Goal: Task Accomplishment & Management: Manage account settings

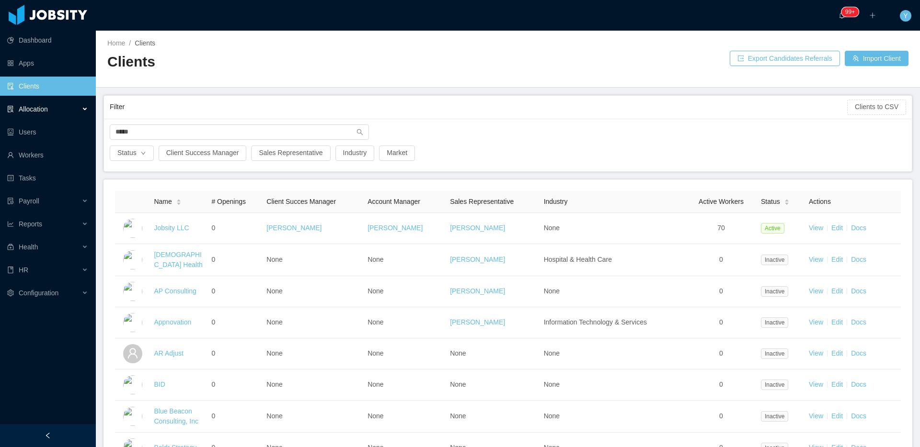
click at [52, 104] on div "Allocation" at bounding box center [48, 109] width 96 height 19
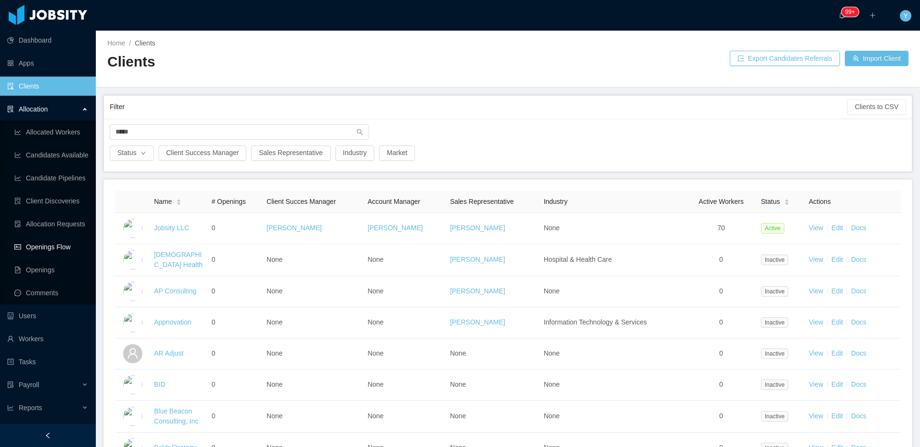
click at [39, 251] on link "Openings Flow" at bounding box center [51, 247] width 74 height 19
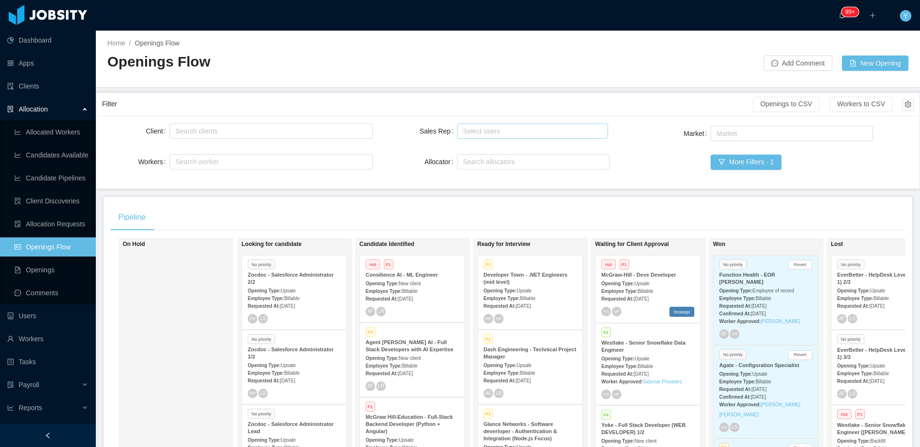
click at [484, 132] on div "Select users" at bounding box center [530, 131] width 135 height 10
type input "*******"
click at [505, 148] on li "[PERSON_NAME]" at bounding box center [528, 149] width 149 height 15
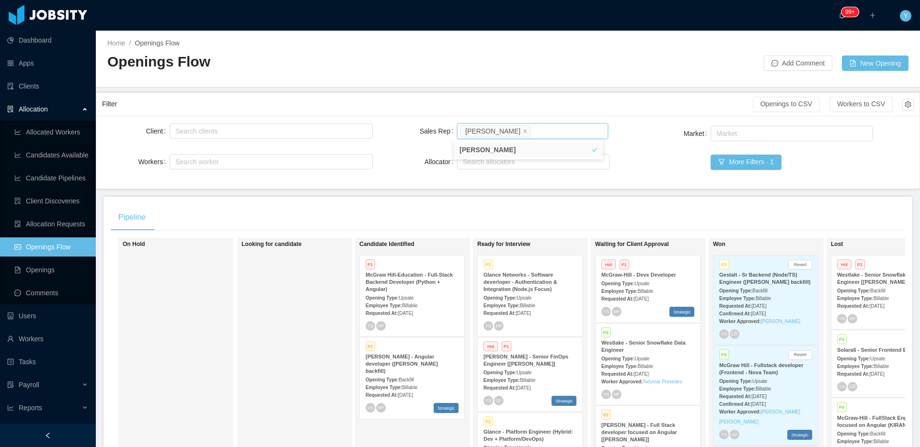
click at [656, 198] on div "Pipeline On Hold Looking for candidate Candidate Identified P1 McGraw Hill-Educ…" at bounding box center [507, 364] width 809 height 334
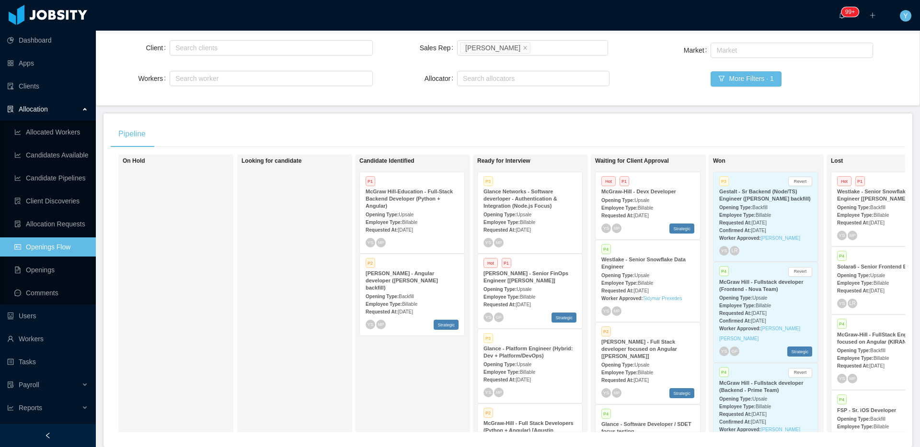
click at [528, 201] on strong "Glance Networks - Software deverloper - Authentication & Integration (Node.js F…" at bounding box center [520, 199] width 74 height 20
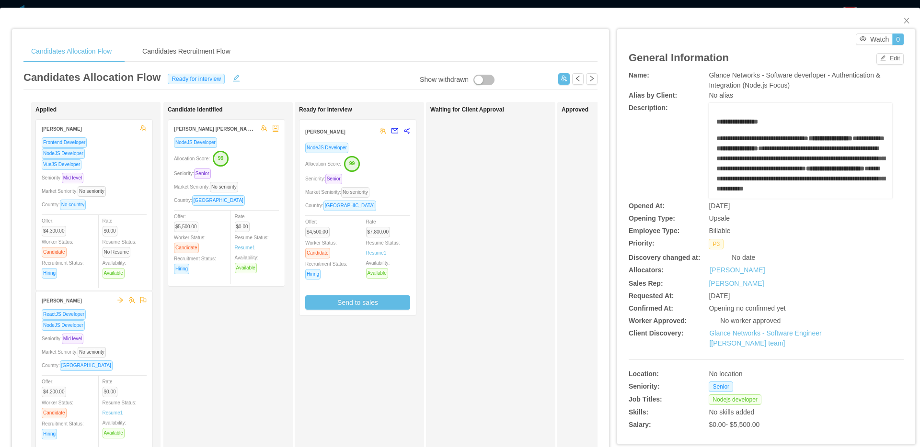
click at [369, 187] on span "No seniority" at bounding box center [355, 192] width 28 height 11
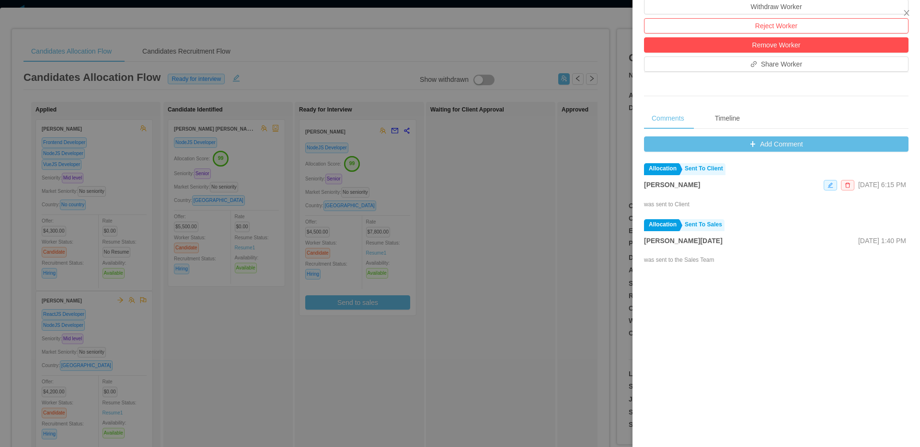
scroll to position [321, 0]
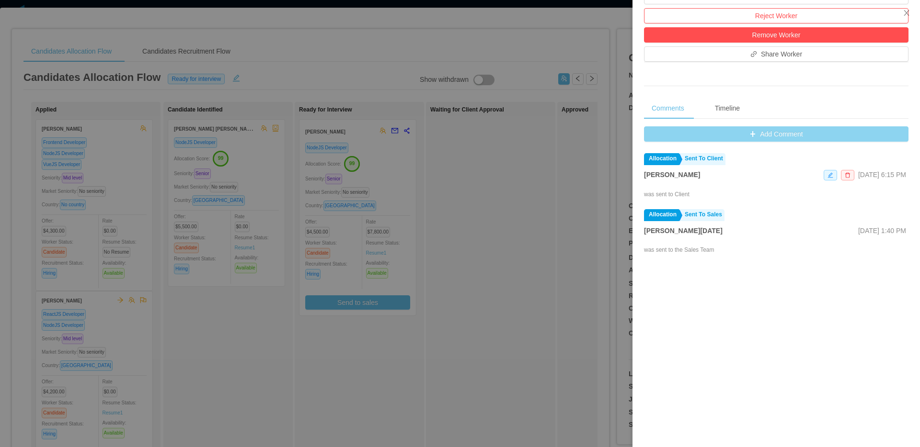
click at [790, 142] on button "Add Comment" at bounding box center [776, 133] width 264 height 15
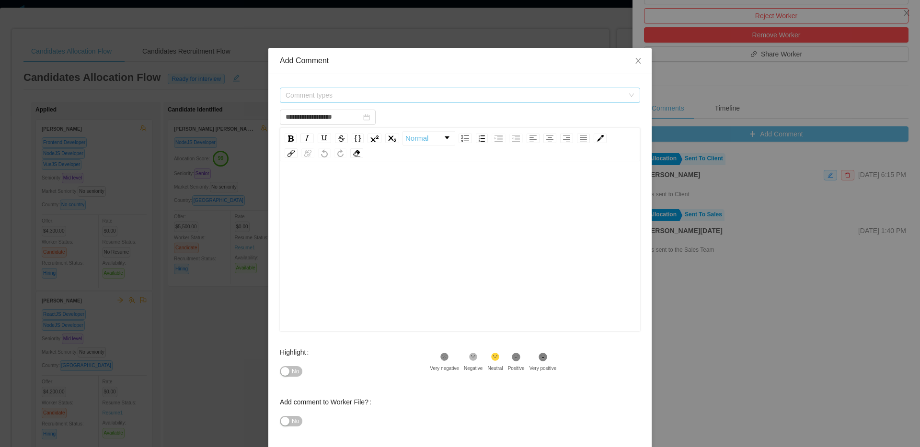
click at [526, 95] on span "Comment types" at bounding box center [455, 96] width 338 height 10
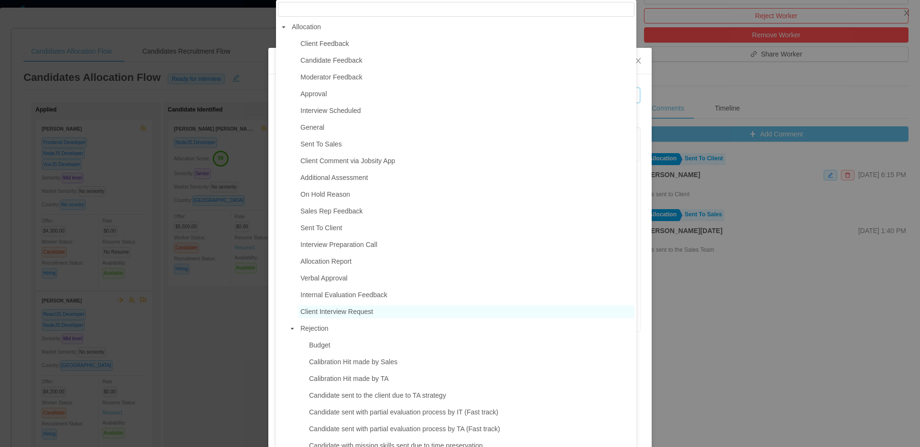
click at [360, 313] on span "Client Interview Request" at bounding box center [336, 312] width 73 height 8
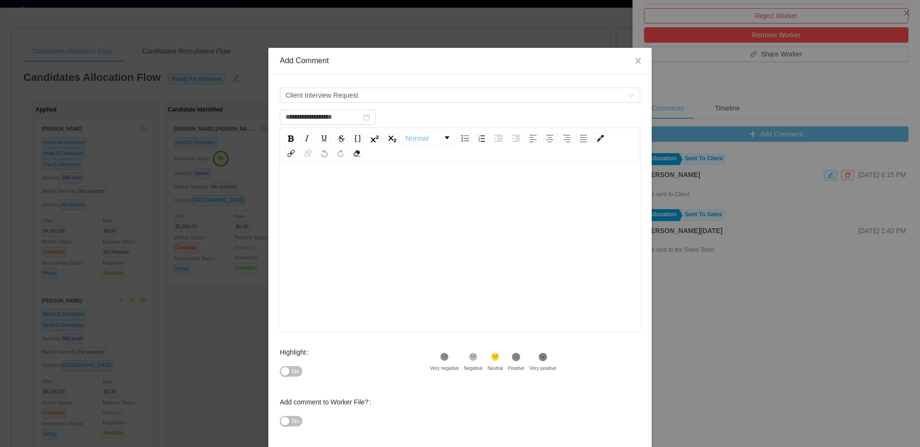
click at [387, 309] on div "rdw-editor" at bounding box center [459, 262] width 345 height 168
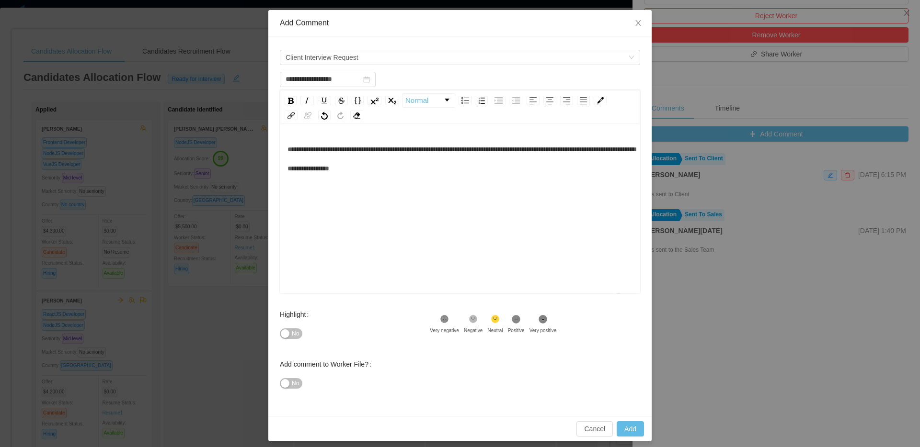
scroll to position [44, 0]
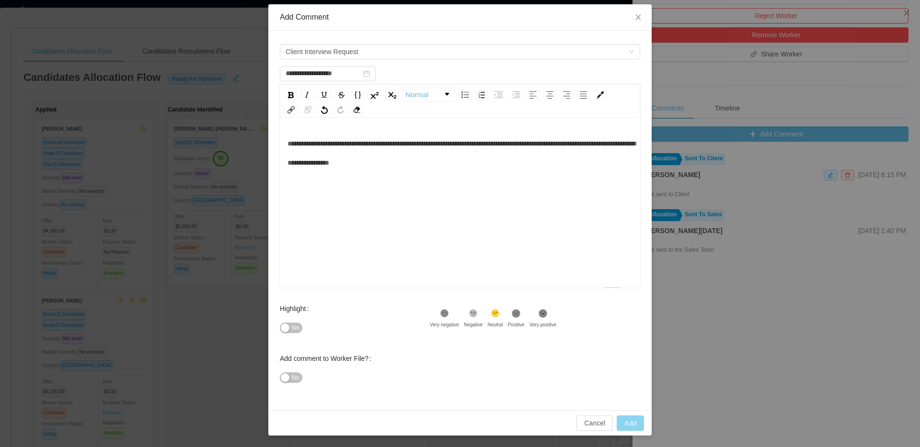
type input "**********"
click at [633, 425] on button "Add" at bounding box center [630, 423] width 27 height 15
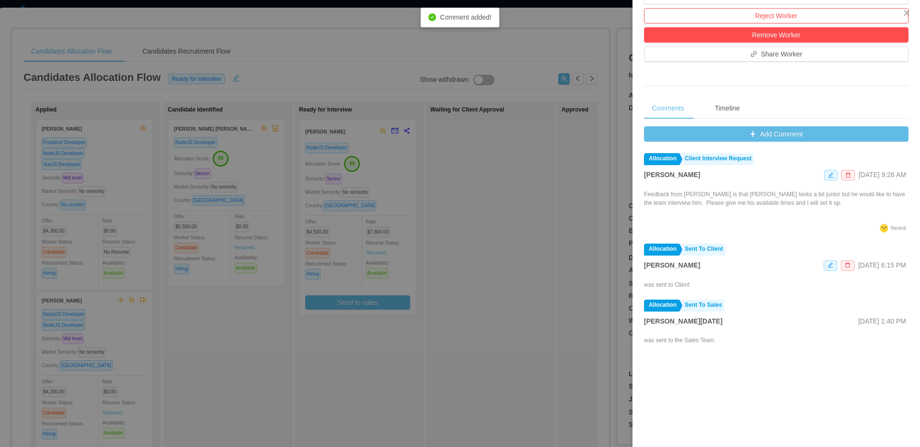
click at [532, 156] on div at bounding box center [460, 223] width 920 height 447
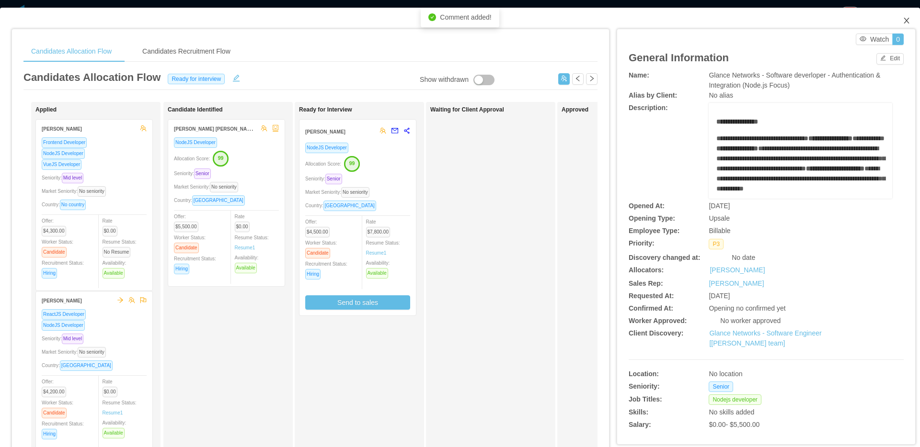
click at [903, 20] on icon "icon: close" at bounding box center [907, 21] width 8 height 8
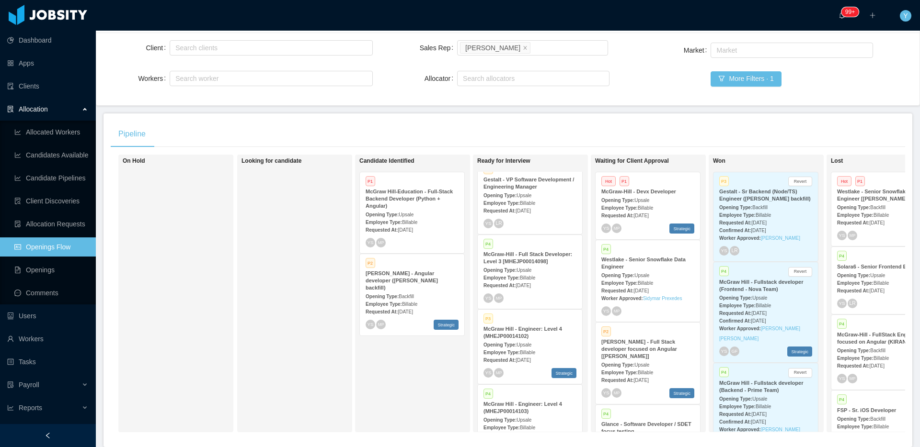
scroll to position [610, 0]
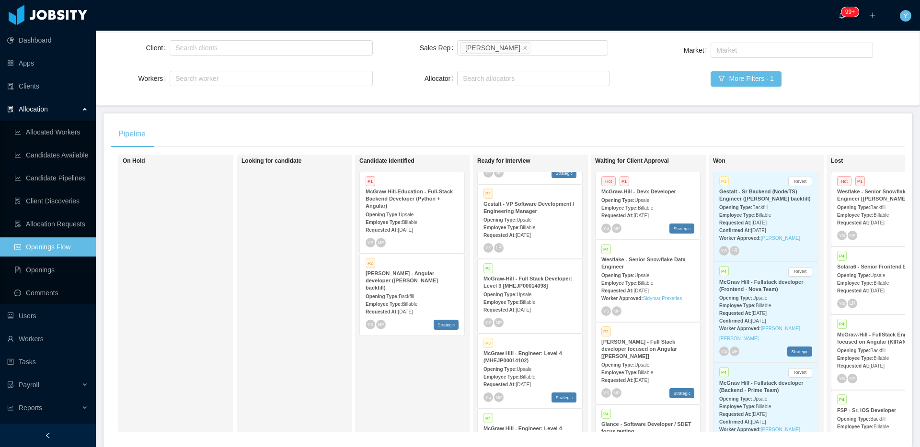
click at [547, 223] on div "Opening Type: Upsale" at bounding box center [529, 220] width 93 height 10
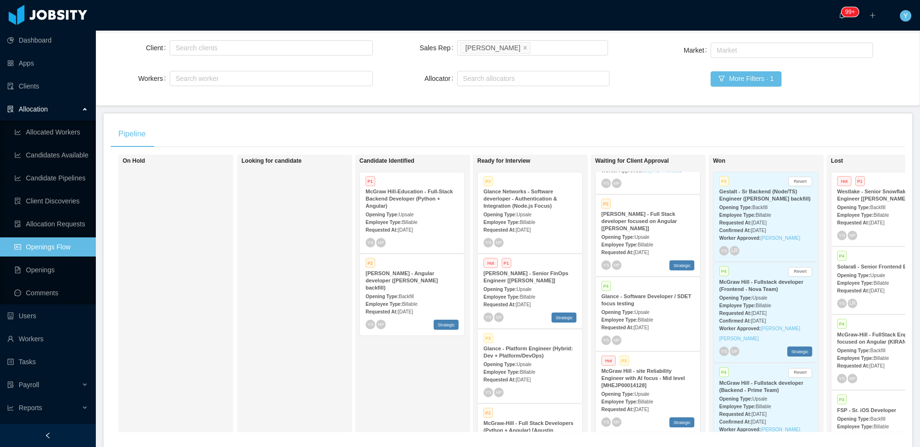
scroll to position [129, 0]
click at [657, 335] on div "YS MP" at bounding box center [647, 340] width 93 height 10
click at [536, 346] on div "Glance - Platform Engineer (Hybrid: Dev + Platform/DevOps)" at bounding box center [529, 352] width 93 height 14
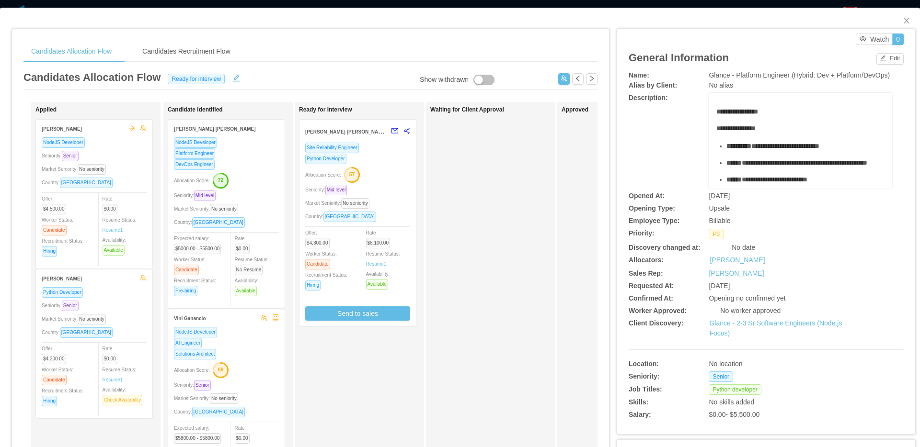
click at [373, 163] on div "Python Developer" at bounding box center [357, 158] width 105 height 11
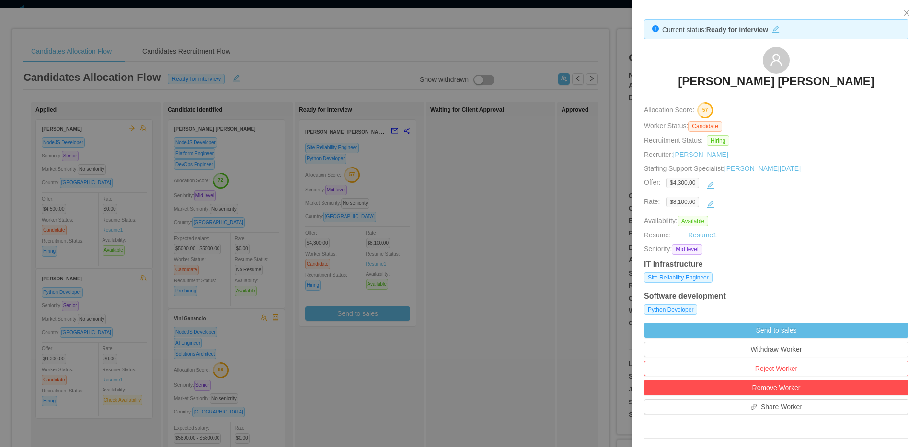
scroll to position [328, 0]
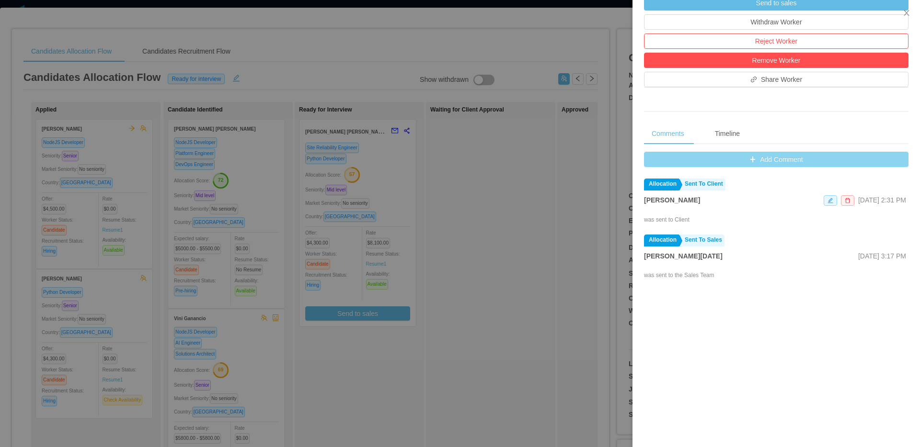
click at [754, 157] on button "Add Comment" at bounding box center [776, 159] width 264 height 15
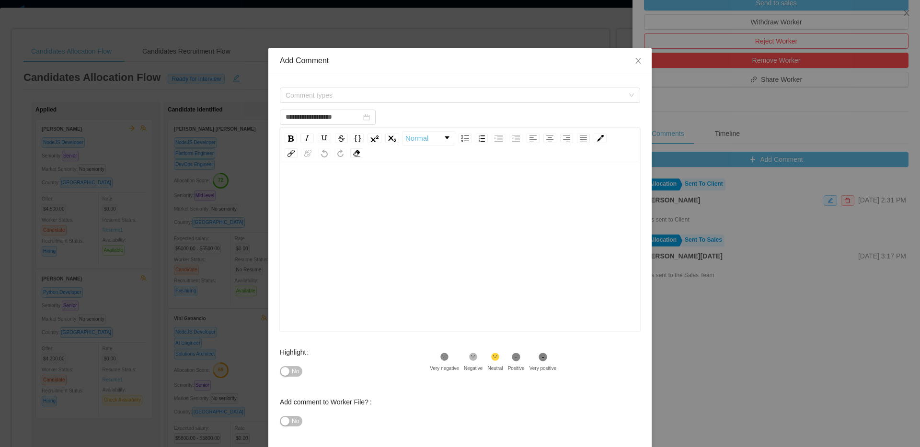
click at [498, 84] on div "**********" at bounding box center [459, 264] width 383 height 380
click at [487, 93] on span "Comment types" at bounding box center [455, 96] width 338 height 10
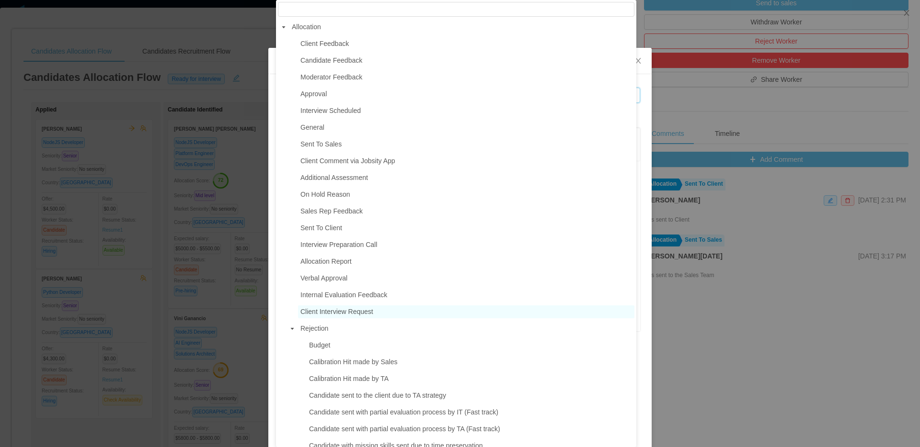
click at [338, 310] on span "Client Interview Request" at bounding box center [336, 312] width 73 height 8
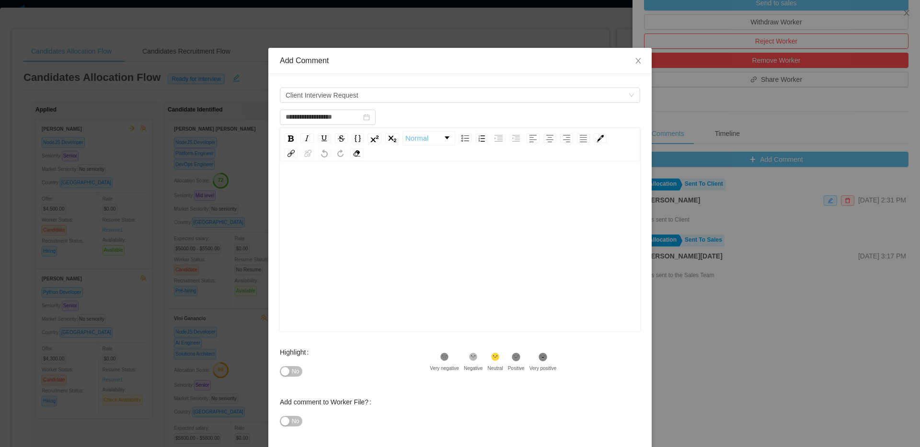
click at [384, 292] on div "rdw-editor" at bounding box center [459, 262] width 345 height 168
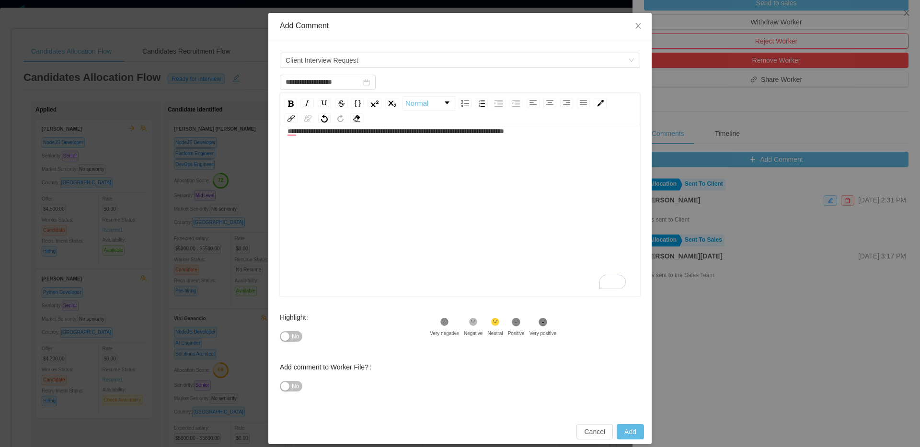
scroll to position [44, 0]
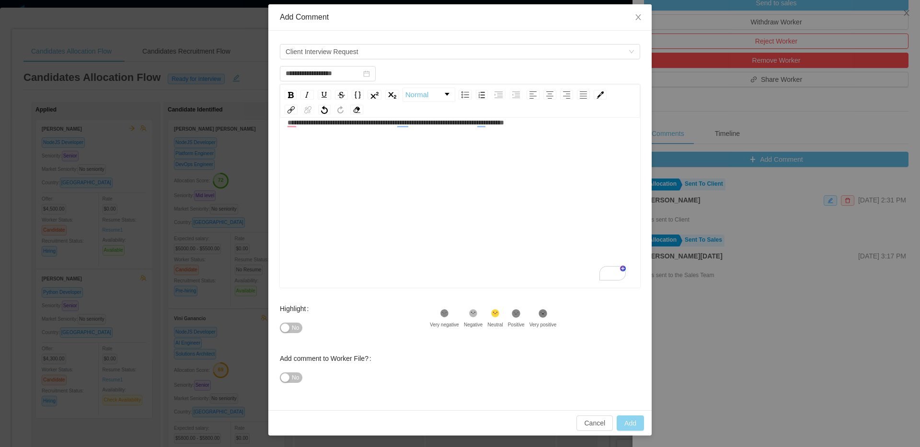
type input "**********"
click at [626, 423] on button "Add" at bounding box center [630, 423] width 27 height 15
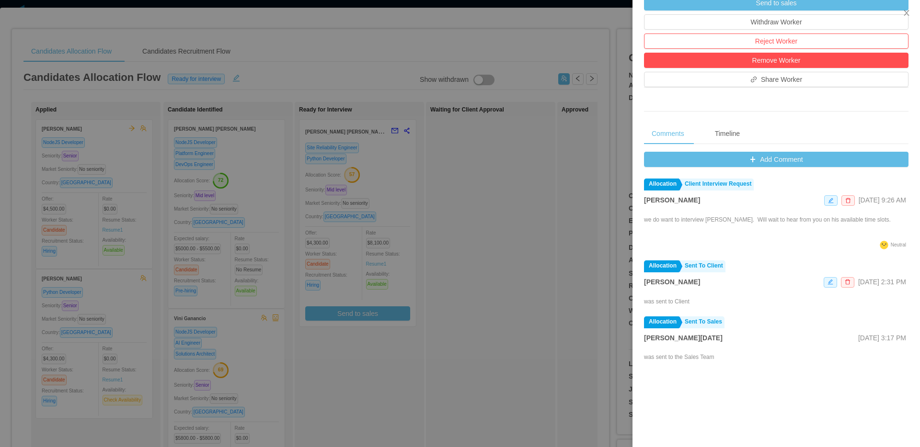
click at [526, 150] on div at bounding box center [460, 223] width 920 height 447
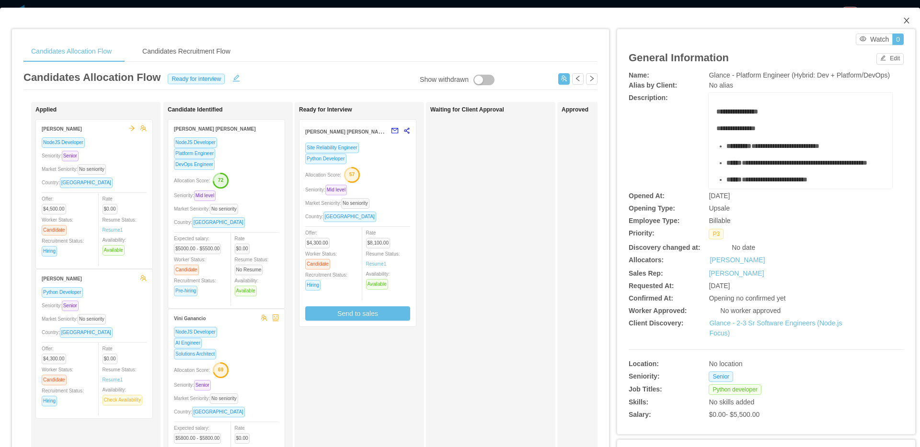
click at [903, 22] on icon "icon: close" at bounding box center [905, 21] width 5 height 6
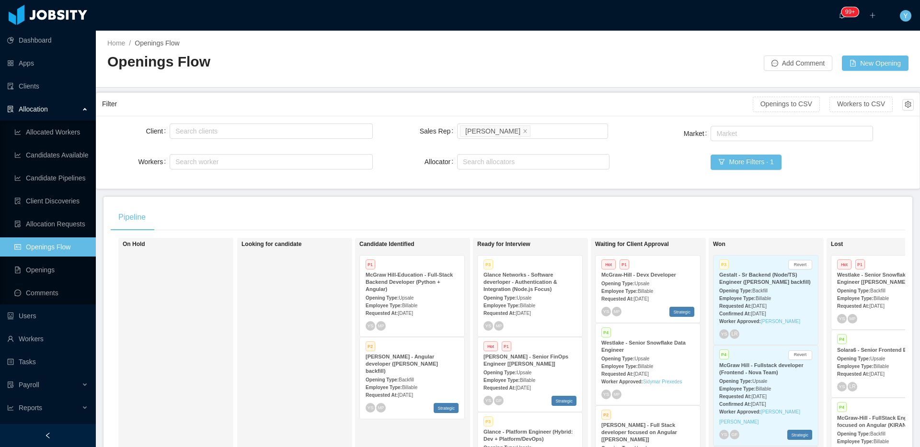
click at [642, 363] on div "Employee Type: Billable" at bounding box center [647, 366] width 93 height 10
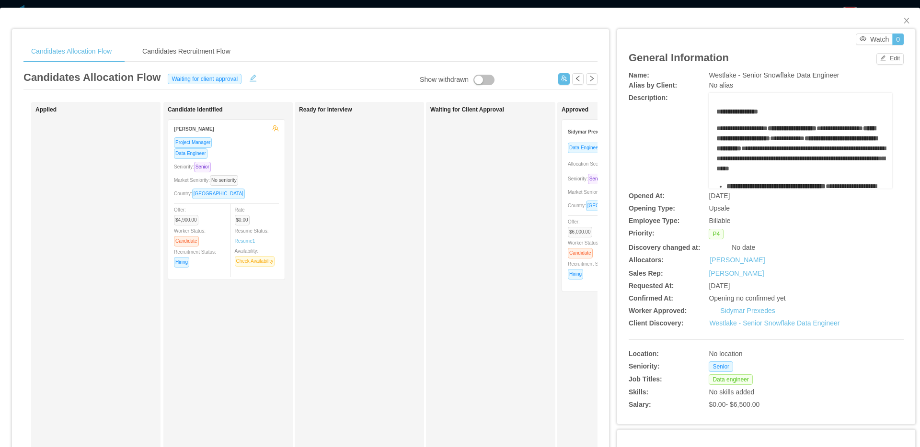
click at [569, 175] on div "Seniority: Senior" at bounding box center [620, 178] width 105 height 11
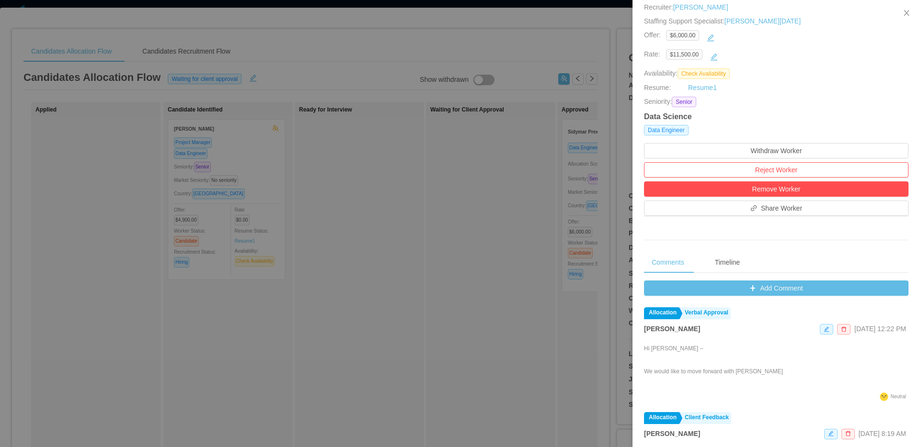
scroll to position [175, 0]
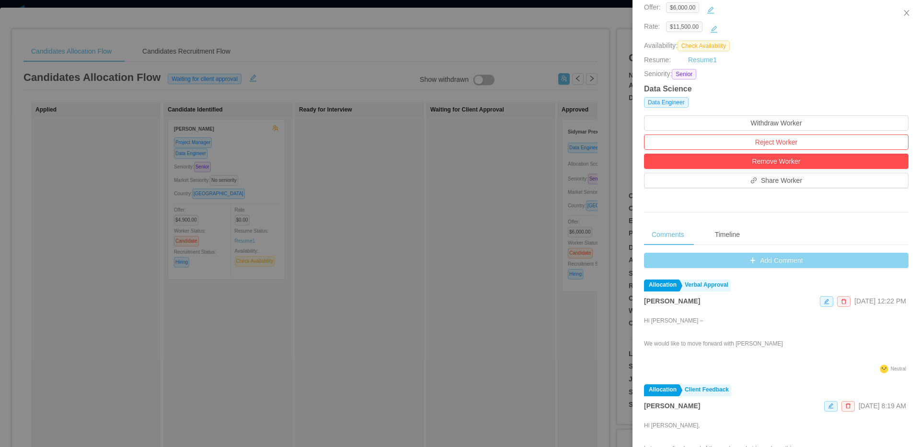
click at [765, 268] on button "Add Comment" at bounding box center [776, 260] width 264 height 15
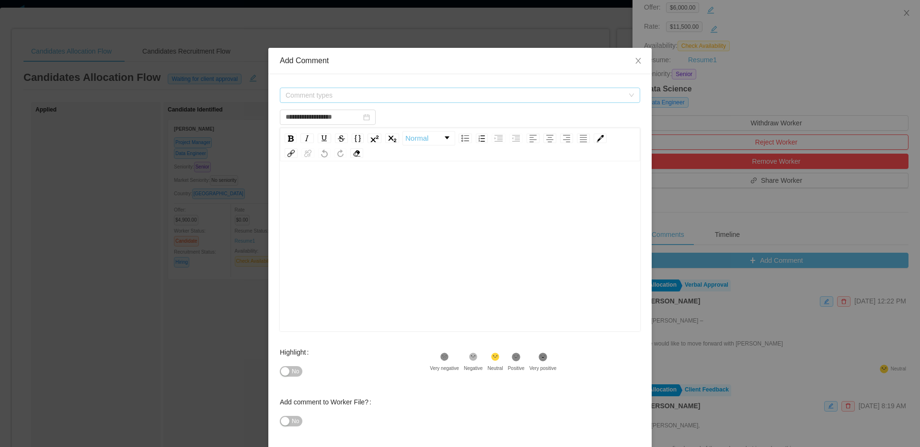
click at [502, 95] on span "Comment types" at bounding box center [455, 96] width 338 height 10
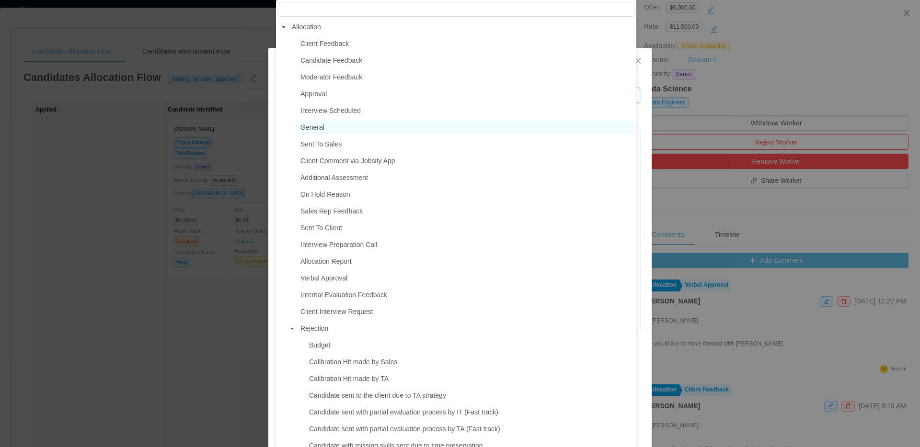
type input "**********"
click at [335, 92] on span "Approval" at bounding box center [466, 94] width 336 height 13
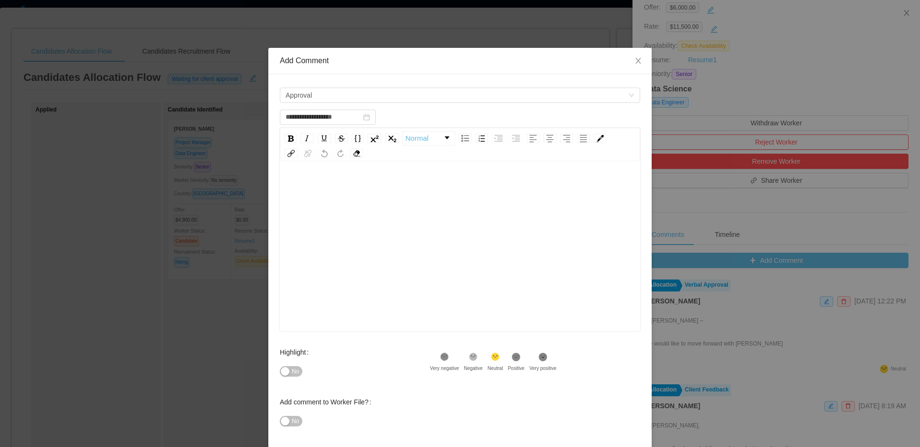
click at [332, 176] on div "rdw-wrapper" at bounding box center [460, 248] width 360 height 168
paste div "To enrich screen reader interactions, please activate Accessibility in Grammarl…"
click at [300, 188] on span "**********" at bounding box center [306, 187] width 39 height 7
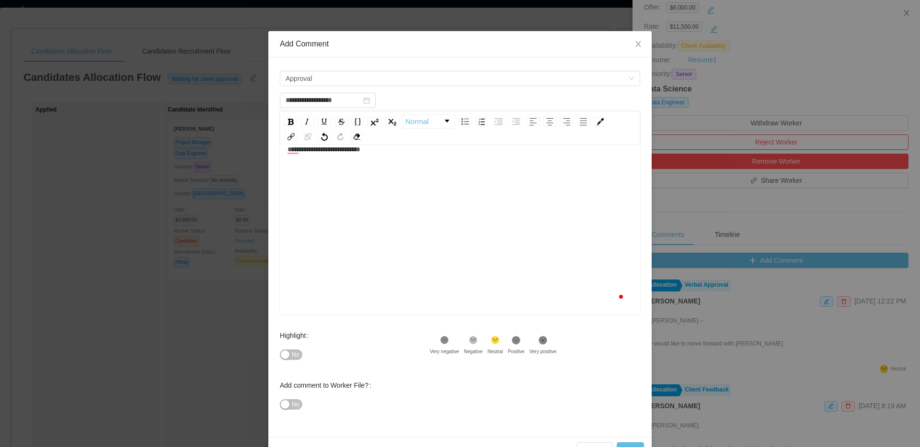
scroll to position [44, 0]
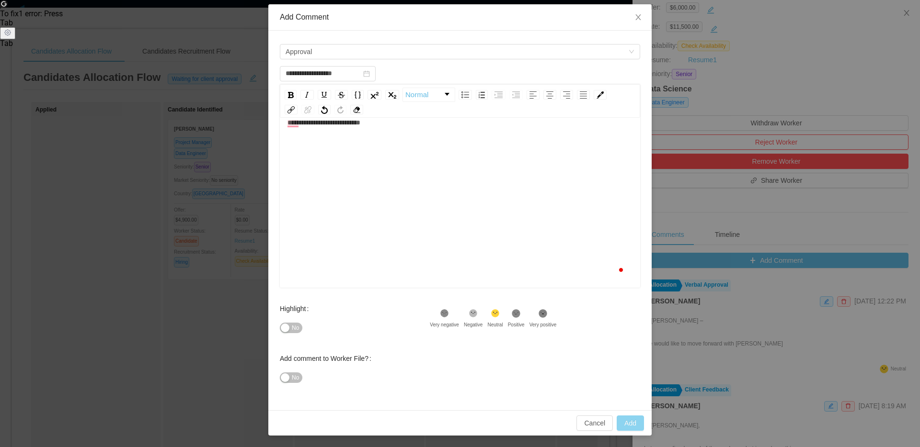
type input "**********"
click at [621, 423] on button "Add" at bounding box center [630, 423] width 27 height 15
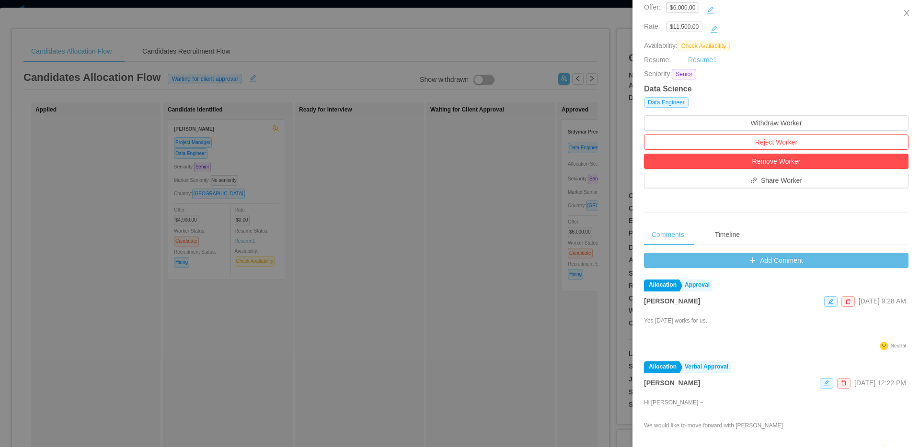
click at [463, 161] on div at bounding box center [460, 223] width 920 height 447
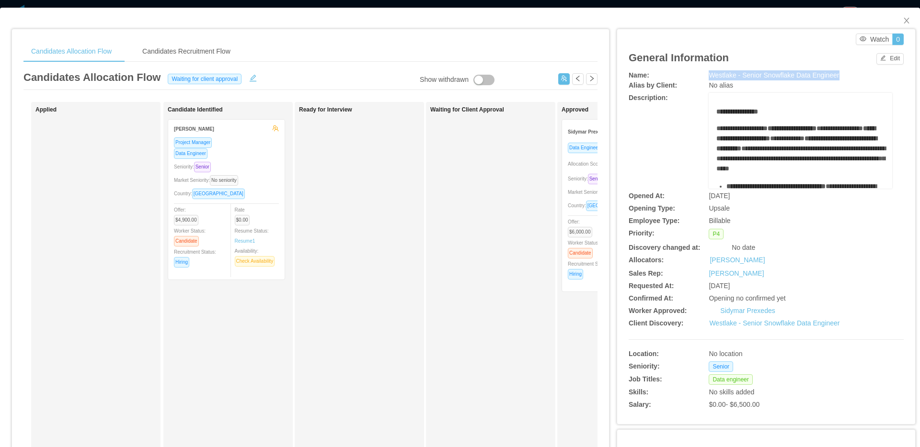
drag, startPoint x: 837, startPoint y: 75, endPoint x: 706, endPoint y: 80, distance: 131.8
click at [708, 80] on div "Westlake - Senior Snowflake Data Engineer" at bounding box center [799, 75] width 183 height 10
copy span "Westlake - Senior Snowflake Data Engineer"
